Goal: Information Seeking & Learning: Learn about a topic

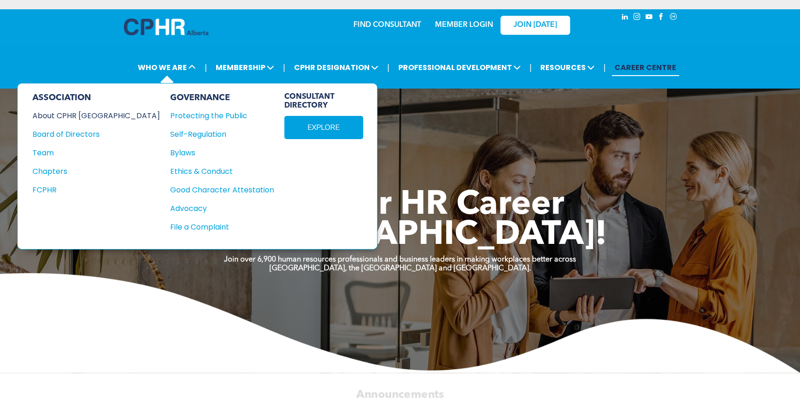
click at [90, 112] on div "About CPHR [GEOGRAPHIC_DATA]" at bounding box center [89, 116] width 115 height 12
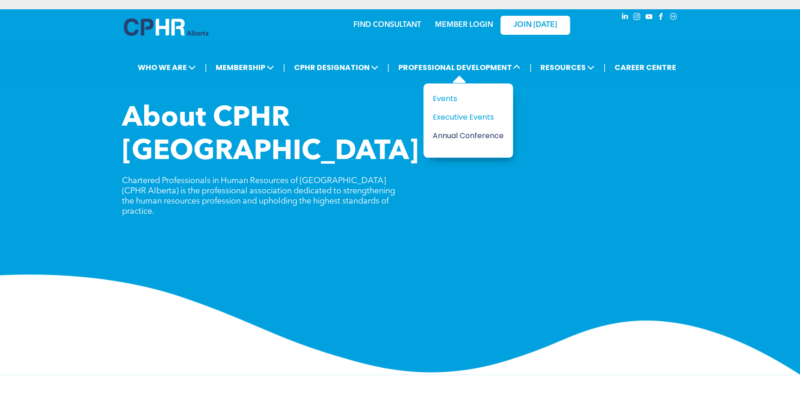
click at [469, 136] on div "Annual Conference" at bounding box center [465, 136] width 64 height 12
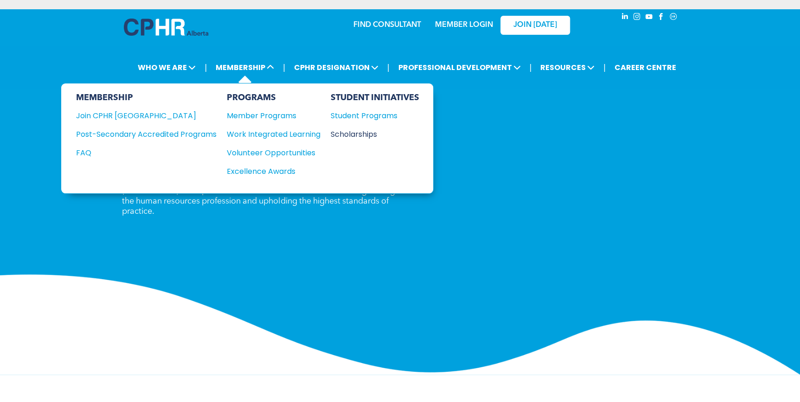
click at [362, 133] on div "Scholarships" at bounding box center [371, 135] width 80 height 12
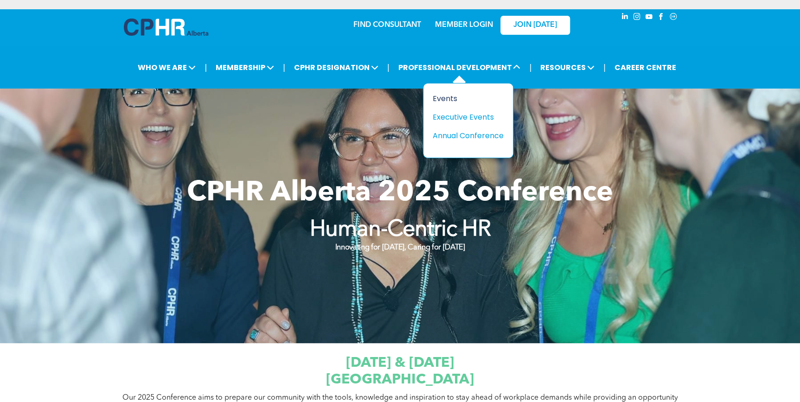
click at [451, 96] on div "Events" at bounding box center [465, 99] width 64 height 12
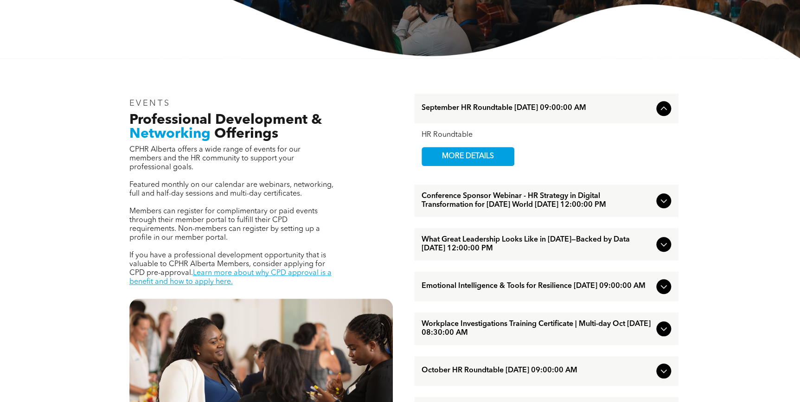
scroll to position [211, 0]
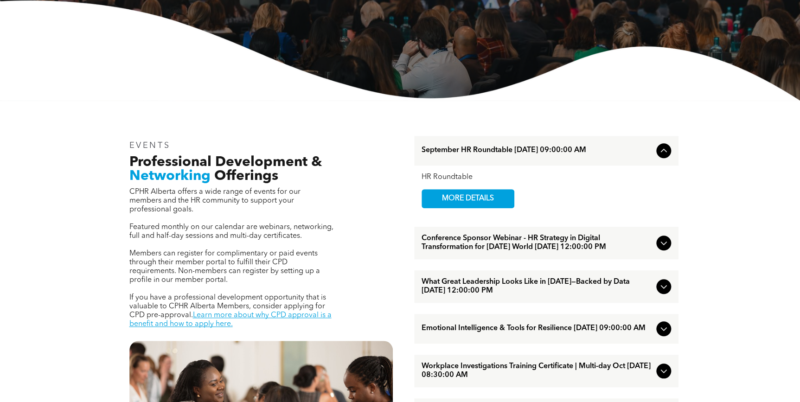
click at [541, 149] on span "September HR Roundtable [DATE] 09:00:00 AM" at bounding box center [537, 150] width 231 height 9
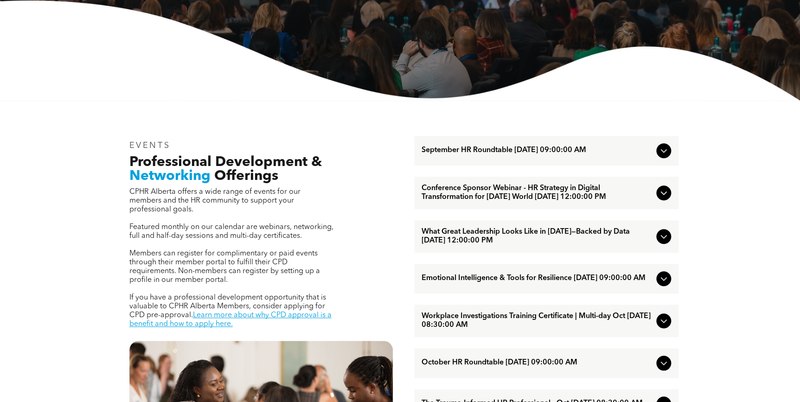
click at [541, 149] on span "September HR Roundtable [DATE] 09:00:00 AM" at bounding box center [537, 150] width 231 height 9
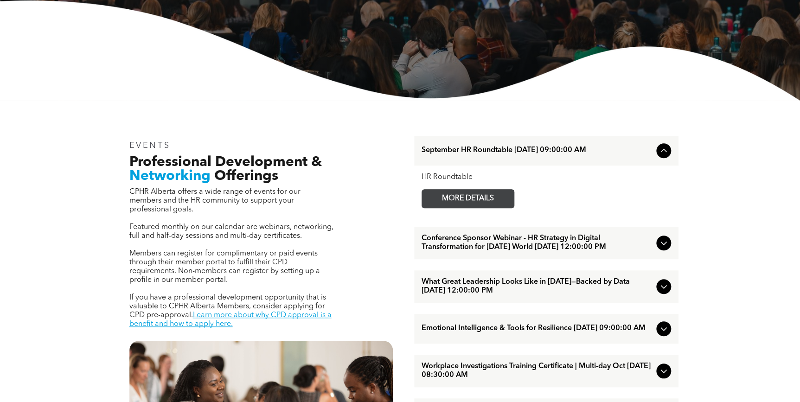
click at [468, 197] on span "MORE DETAILS" at bounding box center [467, 199] width 73 height 18
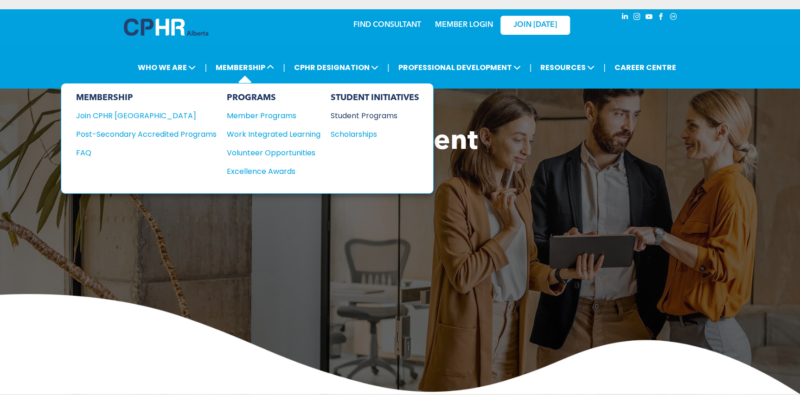
click at [359, 113] on div "Student Programs" at bounding box center [371, 116] width 80 height 12
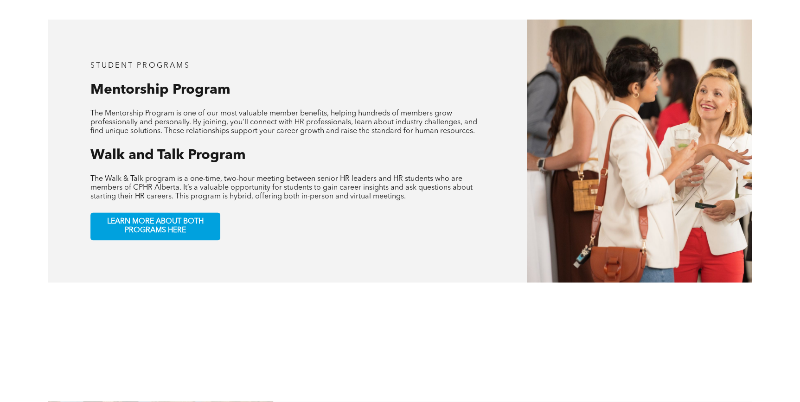
scroll to position [506, 0]
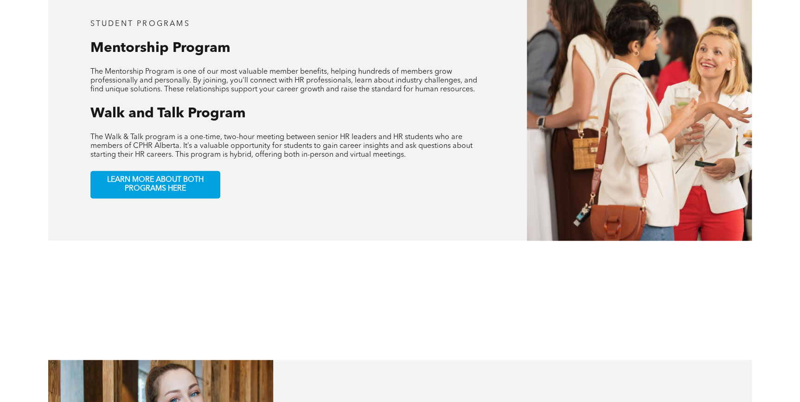
click at [194, 107] on span "Walk and Talk Program" at bounding box center [167, 114] width 155 height 14
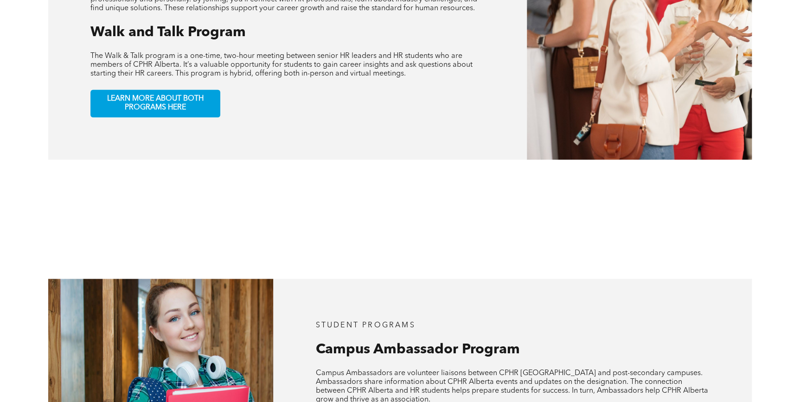
scroll to position [590, 0]
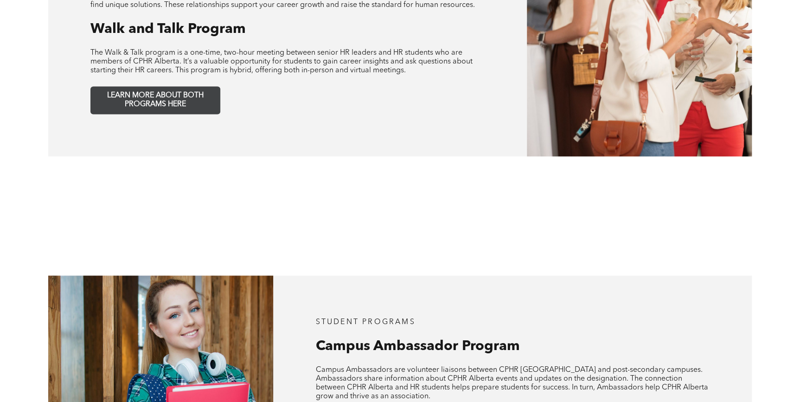
click at [196, 103] on link "LEARN MORE ABOUT BOTH PROGRAMS HERE" at bounding box center [155, 100] width 130 height 28
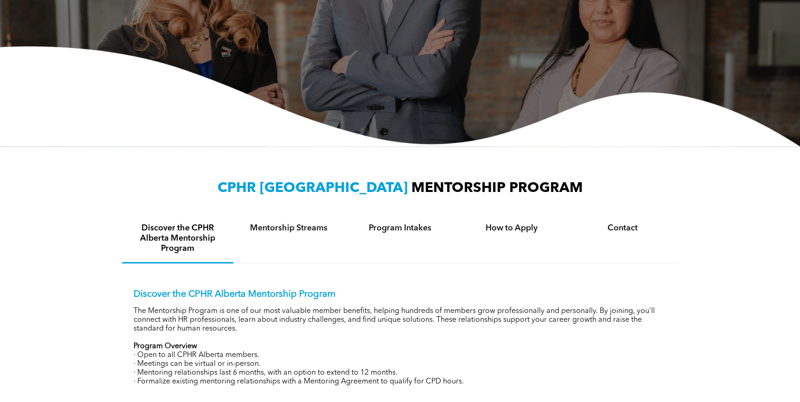
scroll to position [253, 0]
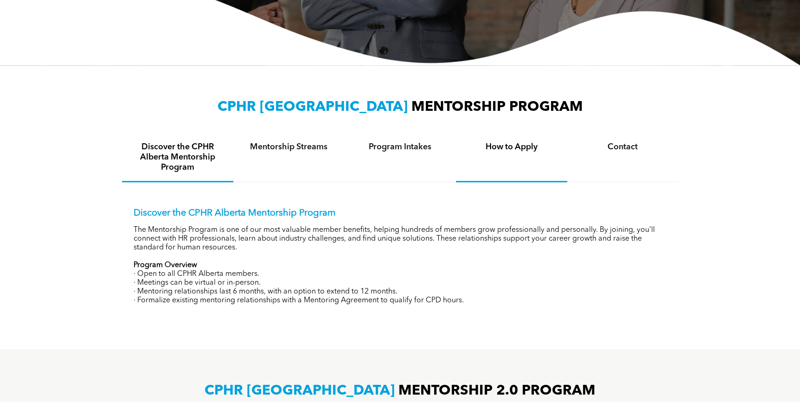
click at [509, 144] on h4 "How to Apply" at bounding box center [511, 147] width 95 height 10
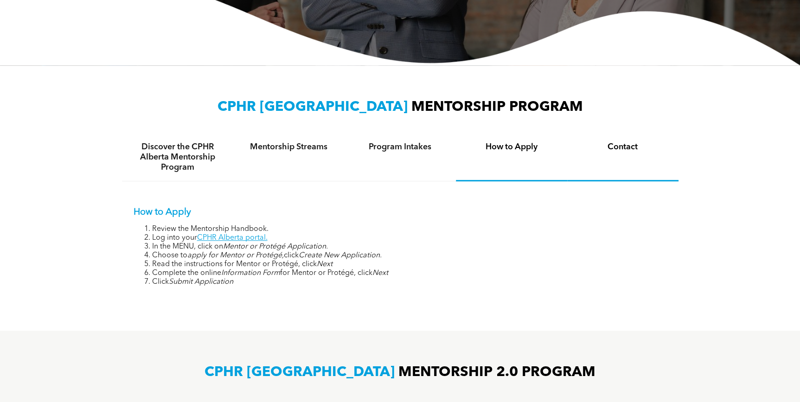
click at [623, 148] on h4 "Contact" at bounding box center [623, 147] width 95 height 10
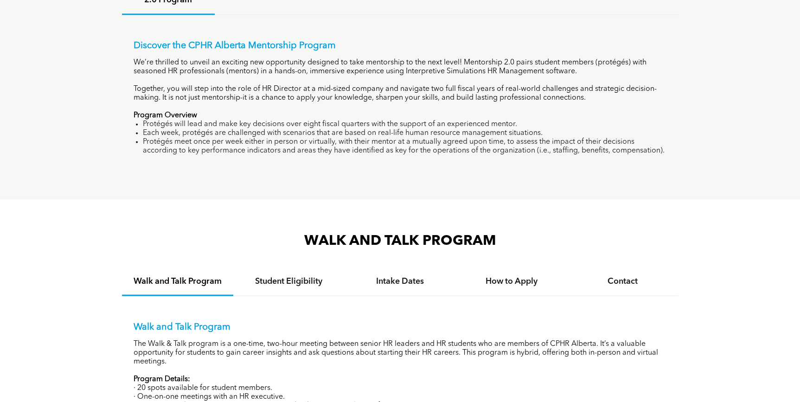
scroll to position [675, 0]
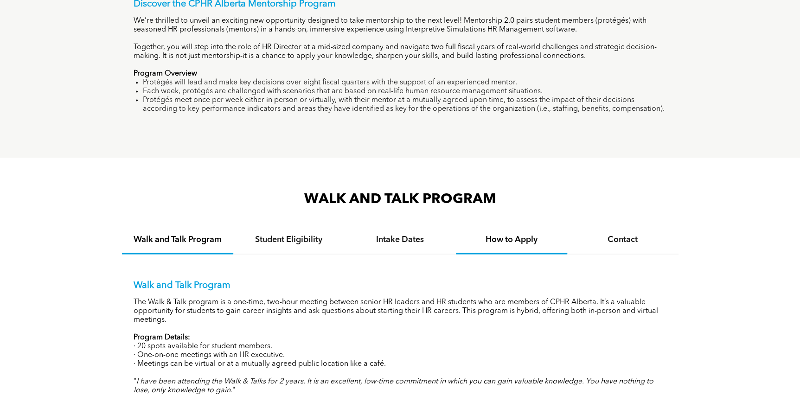
click at [528, 242] on h4 "How to Apply" at bounding box center [511, 239] width 95 height 10
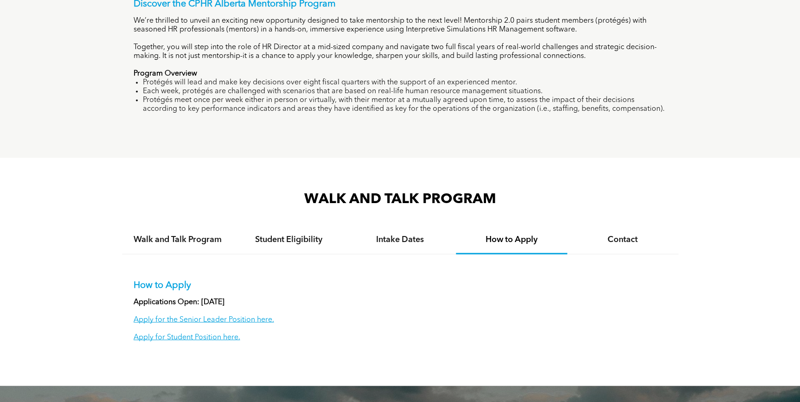
click at [521, 243] on h4 "How to Apply" at bounding box center [511, 239] width 95 height 10
click at [623, 238] on h4 "Contact" at bounding box center [623, 239] width 95 height 10
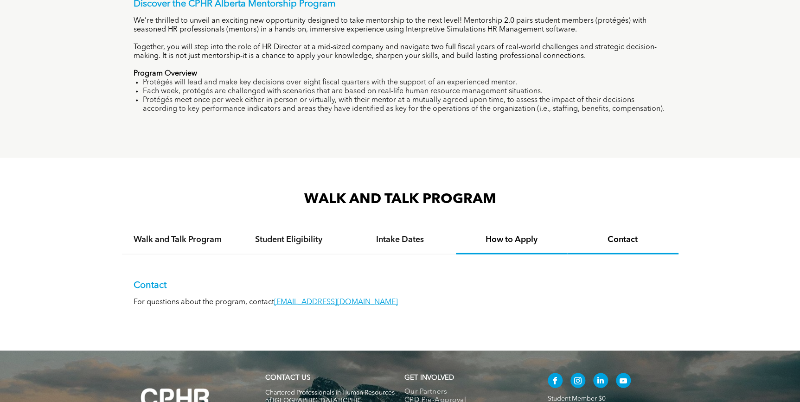
click at [494, 243] on h4 "How to Apply" at bounding box center [511, 239] width 95 height 10
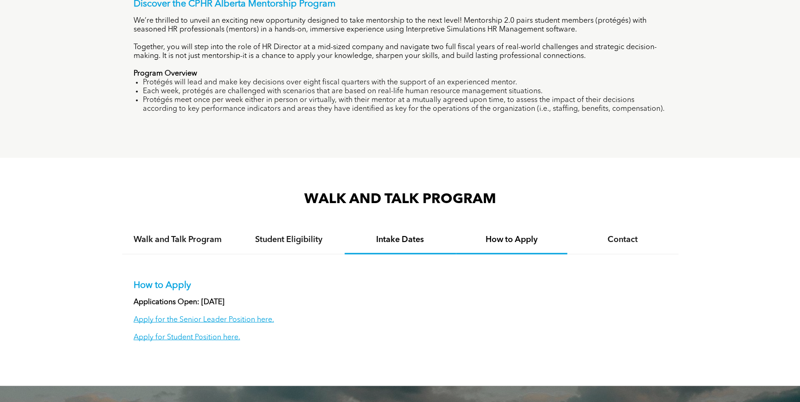
click at [400, 238] on h4 "Intake Dates" at bounding box center [400, 239] width 95 height 10
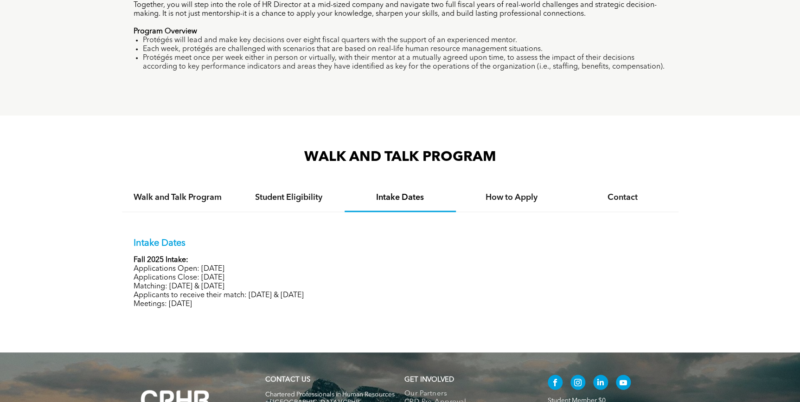
scroll to position [759, 0]
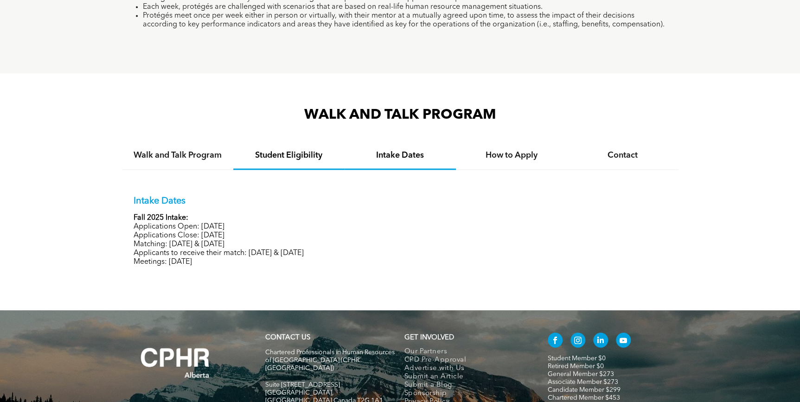
click at [278, 153] on h4 "Student Eligibility" at bounding box center [289, 155] width 95 height 10
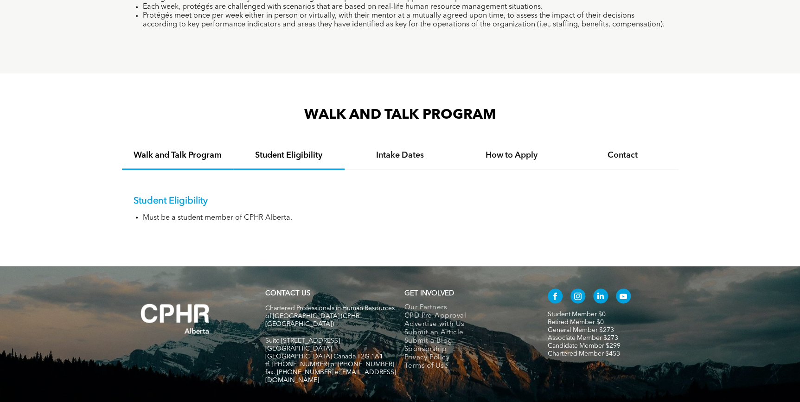
click at [189, 150] on h4 "Walk and Talk Program" at bounding box center [177, 155] width 95 height 10
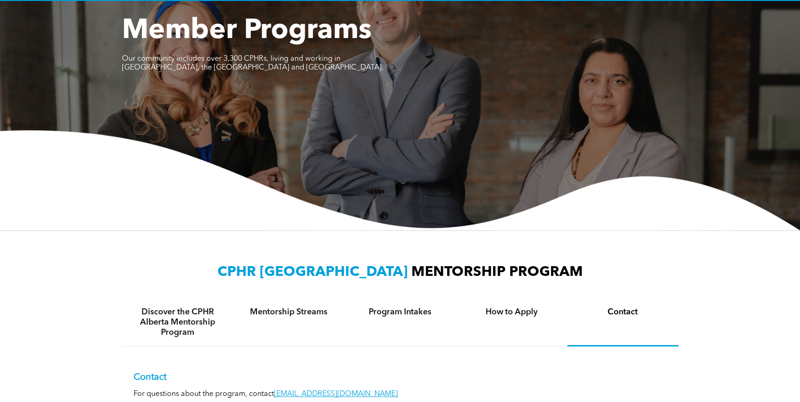
scroll to position [42, 0]
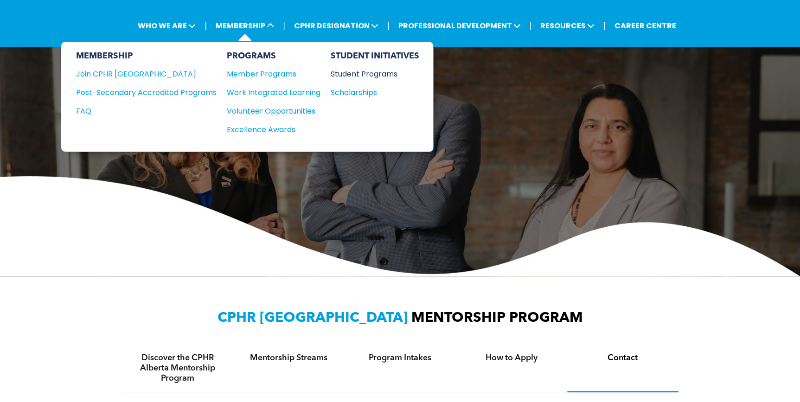
click at [371, 77] on div "Student Programs" at bounding box center [371, 74] width 80 height 12
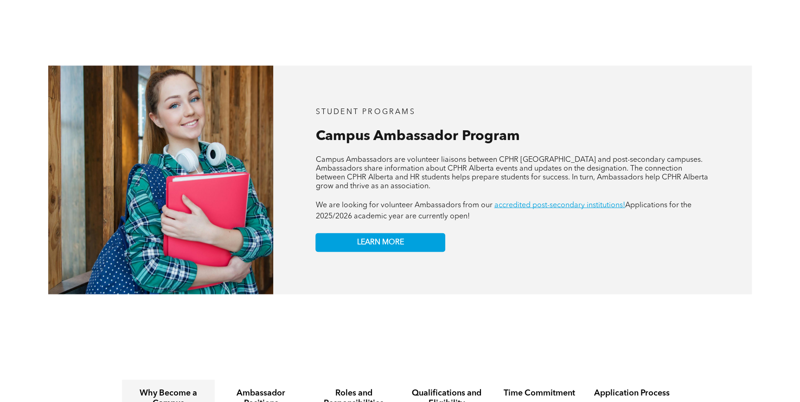
scroll to position [801, 0]
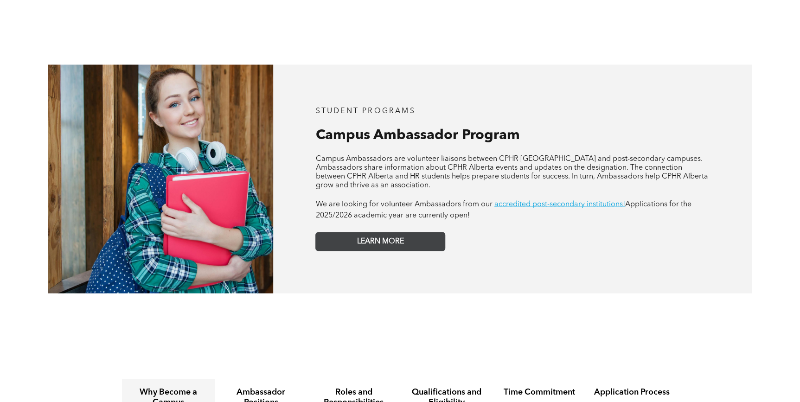
click at [406, 237] on link "LEARN MORE" at bounding box center [380, 241] width 130 height 19
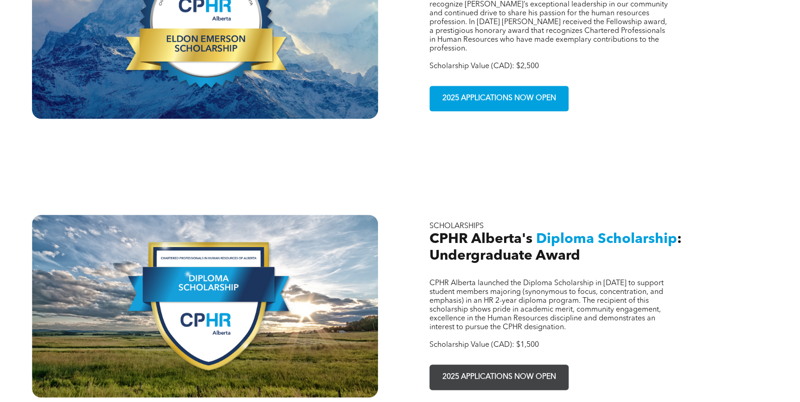
scroll to position [506, 0]
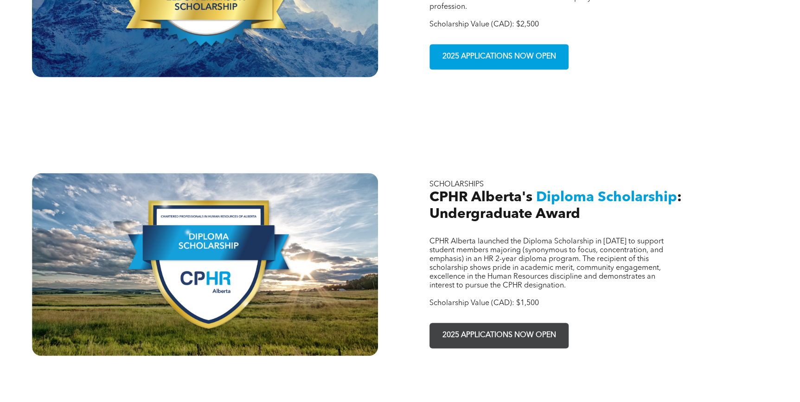
click at [540, 327] on span "2025 APPLICATIONS NOW OPEN" at bounding box center [499, 336] width 120 height 18
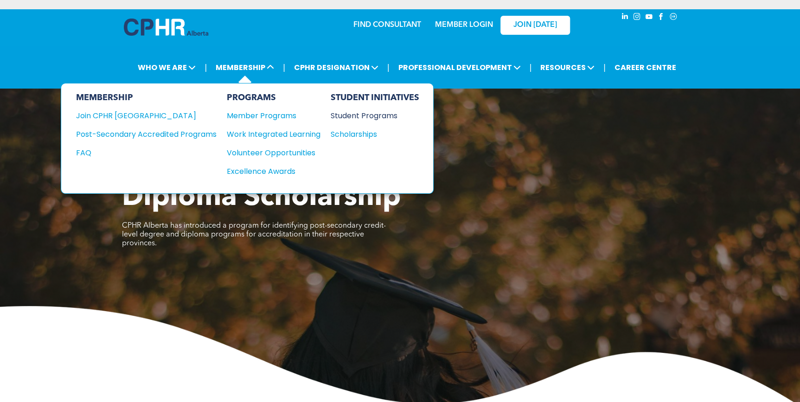
click at [361, 114] on div "Student Programs" at bounding box center [371, 116] width 80 height 12
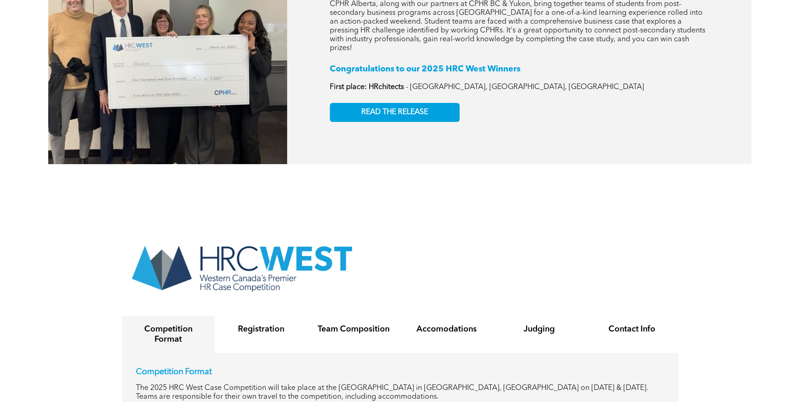
scroll to position [1434, 0]
